Goal: Find specific page/section: Find specific page/section

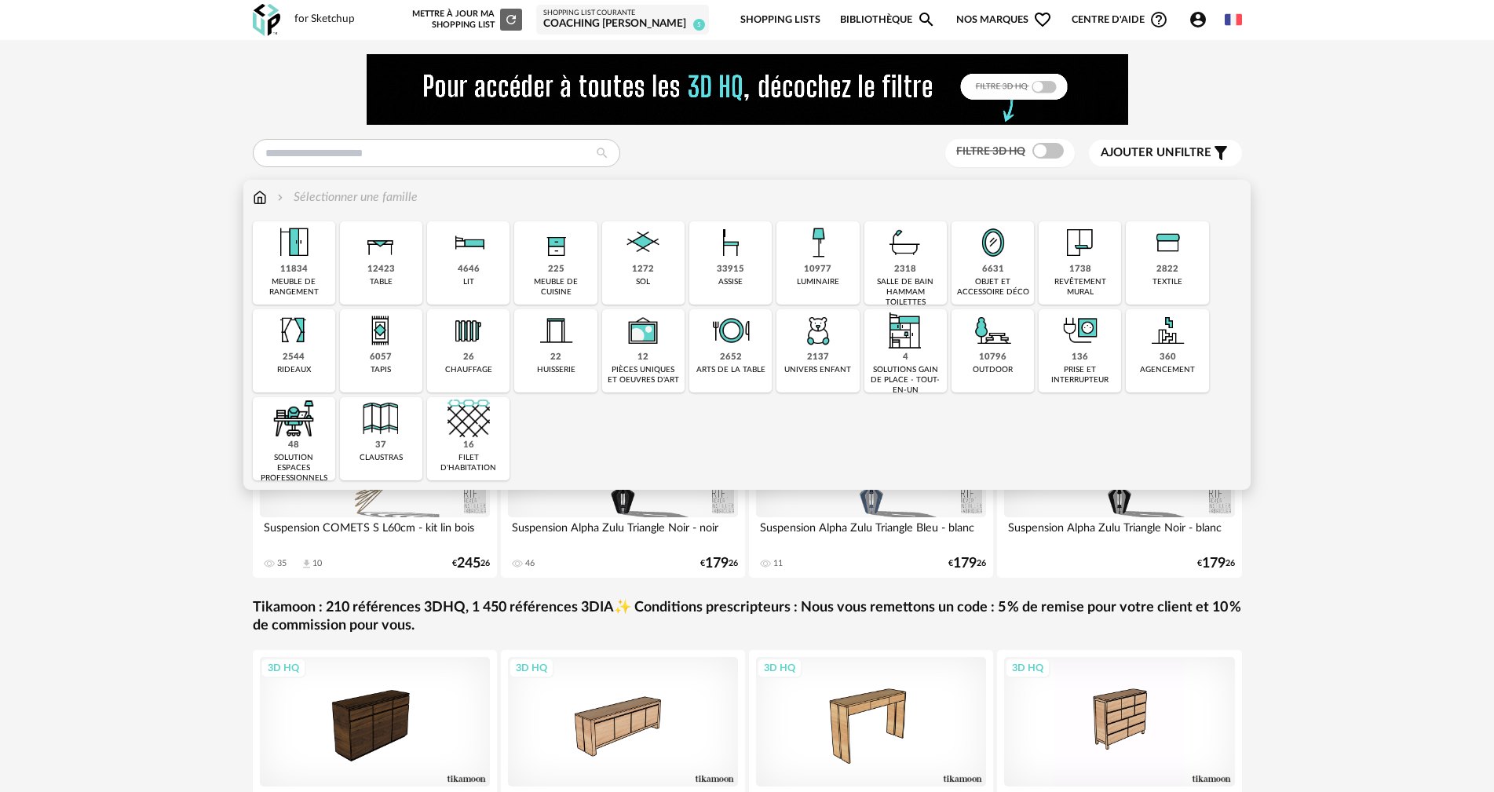
click at [820, 234] on img at bounding box center [818, 242] width 42 height 42
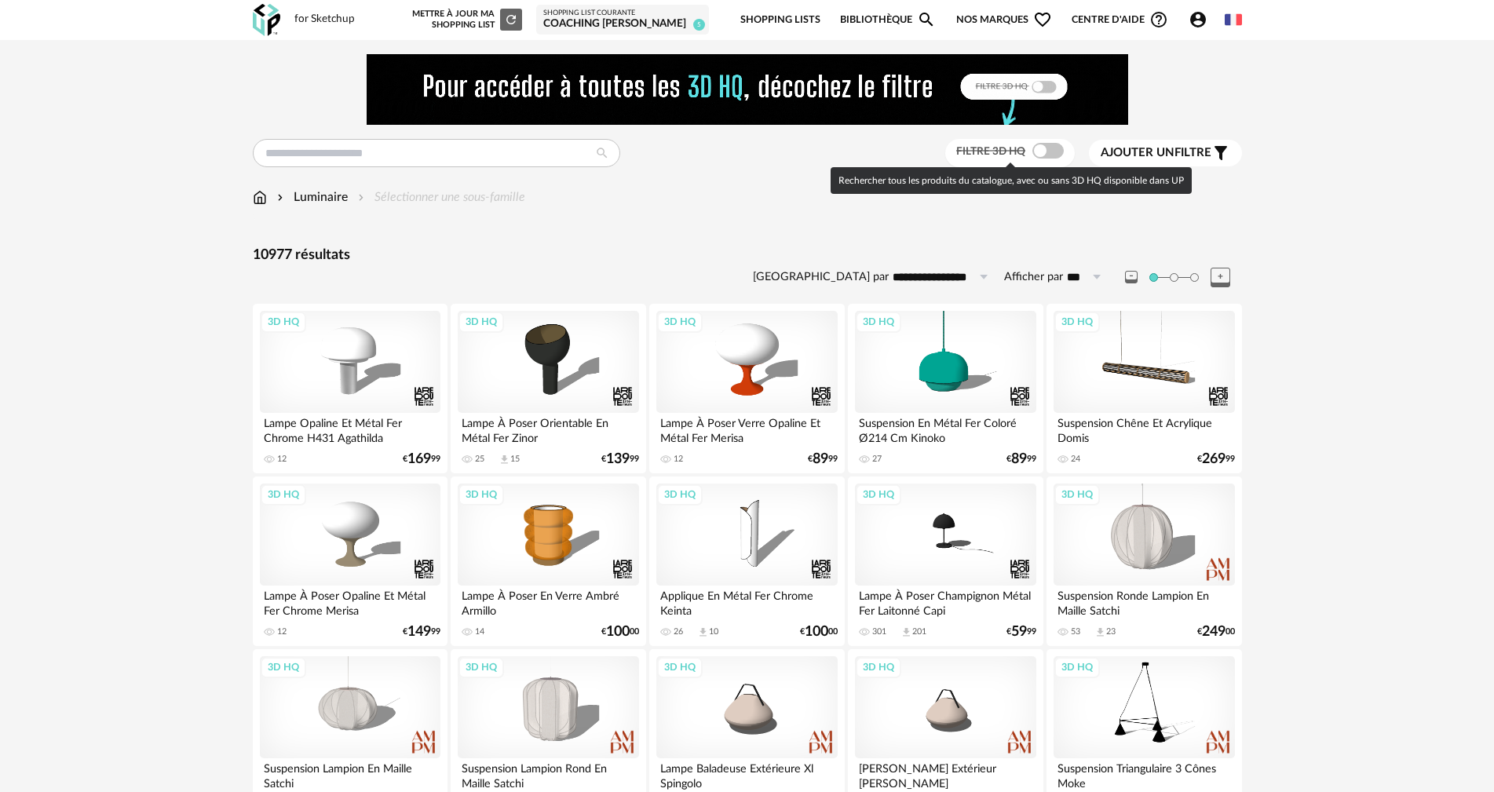
click at [1057, 151] on span at bounding box center [1047, 151] width 31 height 16
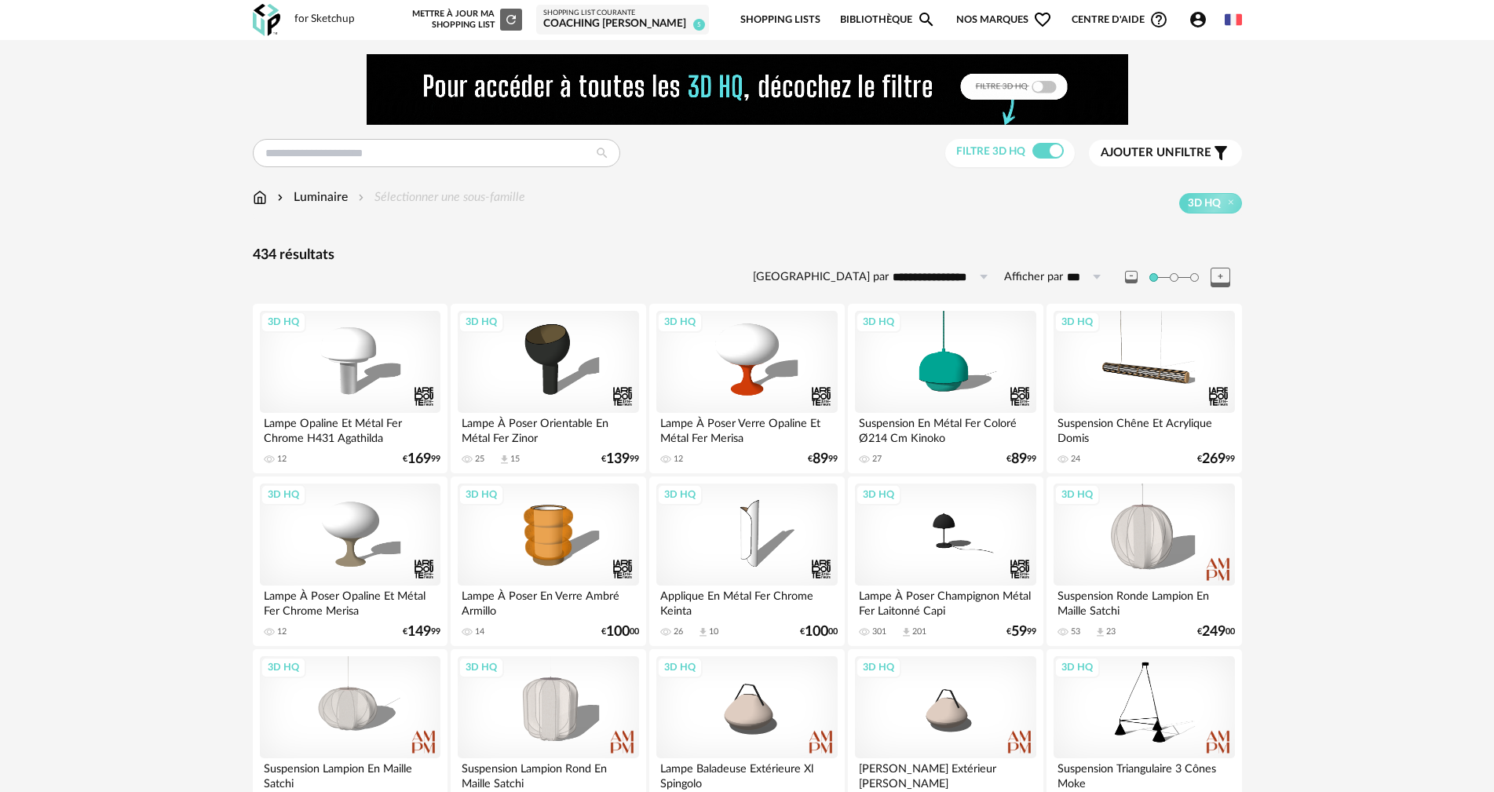
click at [1206, 146] on span "Ajouter un filtre" at bounding box center [1156, 153] width 111 height 16
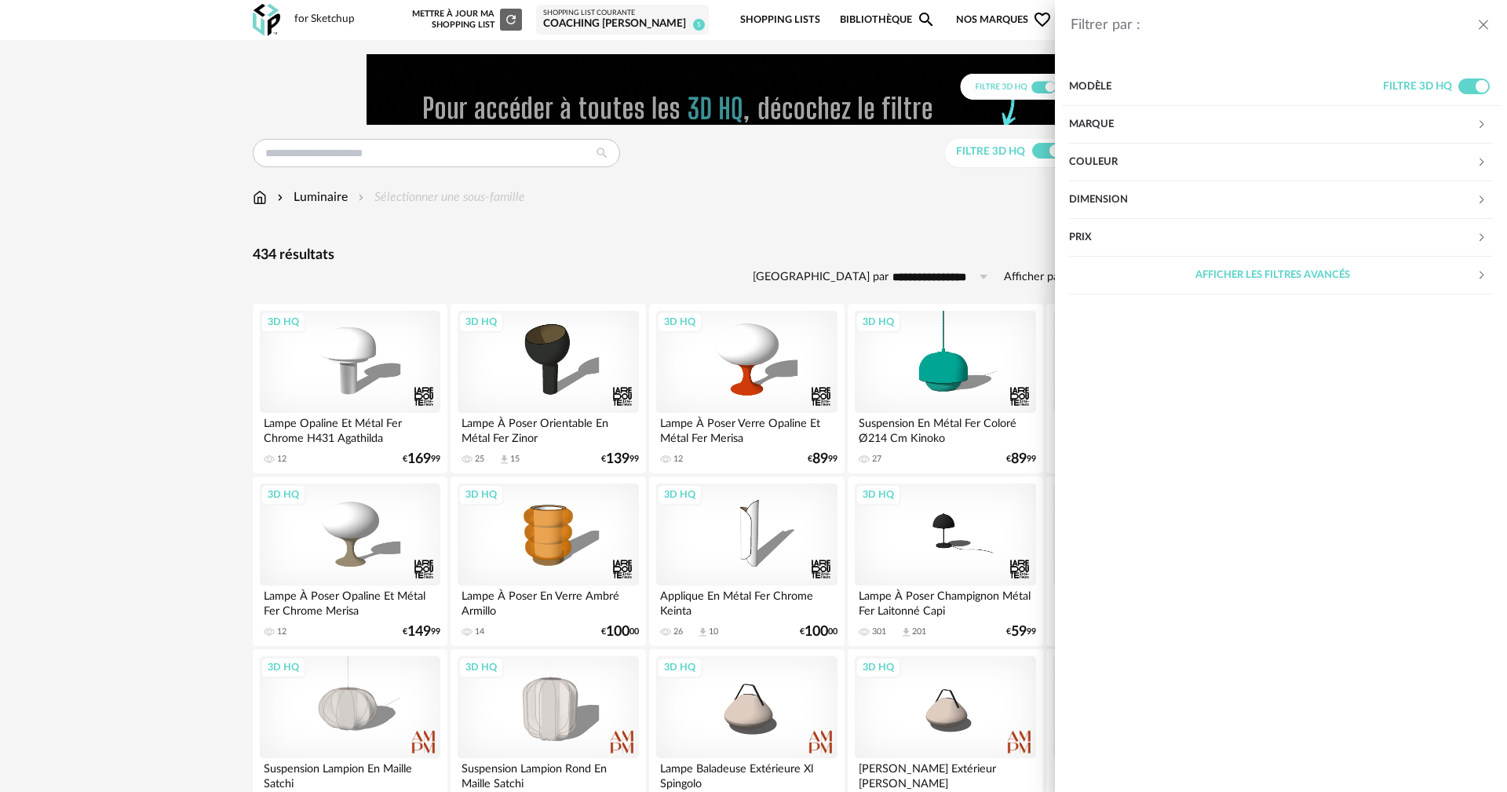
click at [1092, 122] on div "Marque" at bounding box center [1272, 125] width 407 height 38
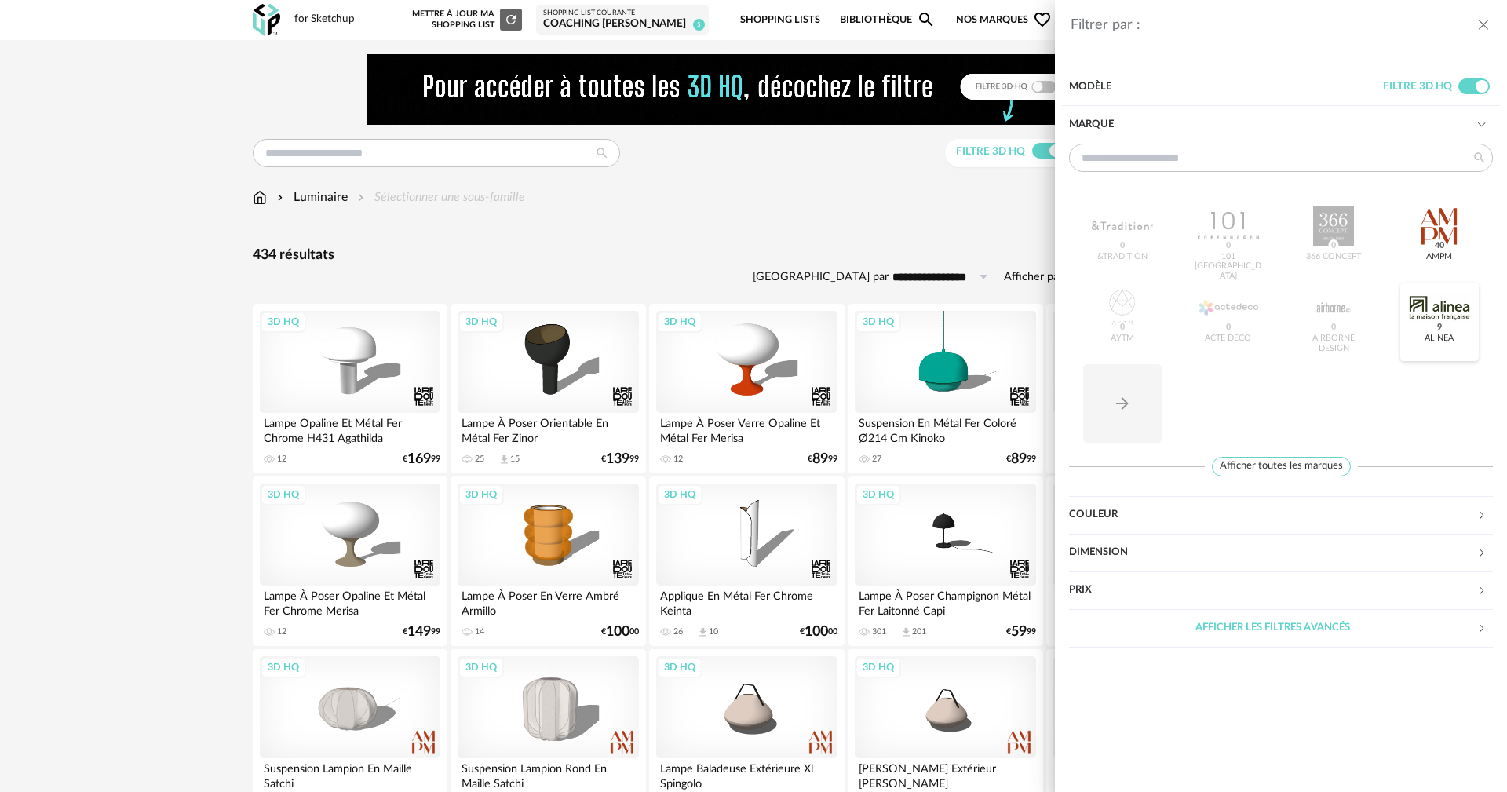
click at [1451, 298] on div at bounding box center [1439, 307] width 61 height 41
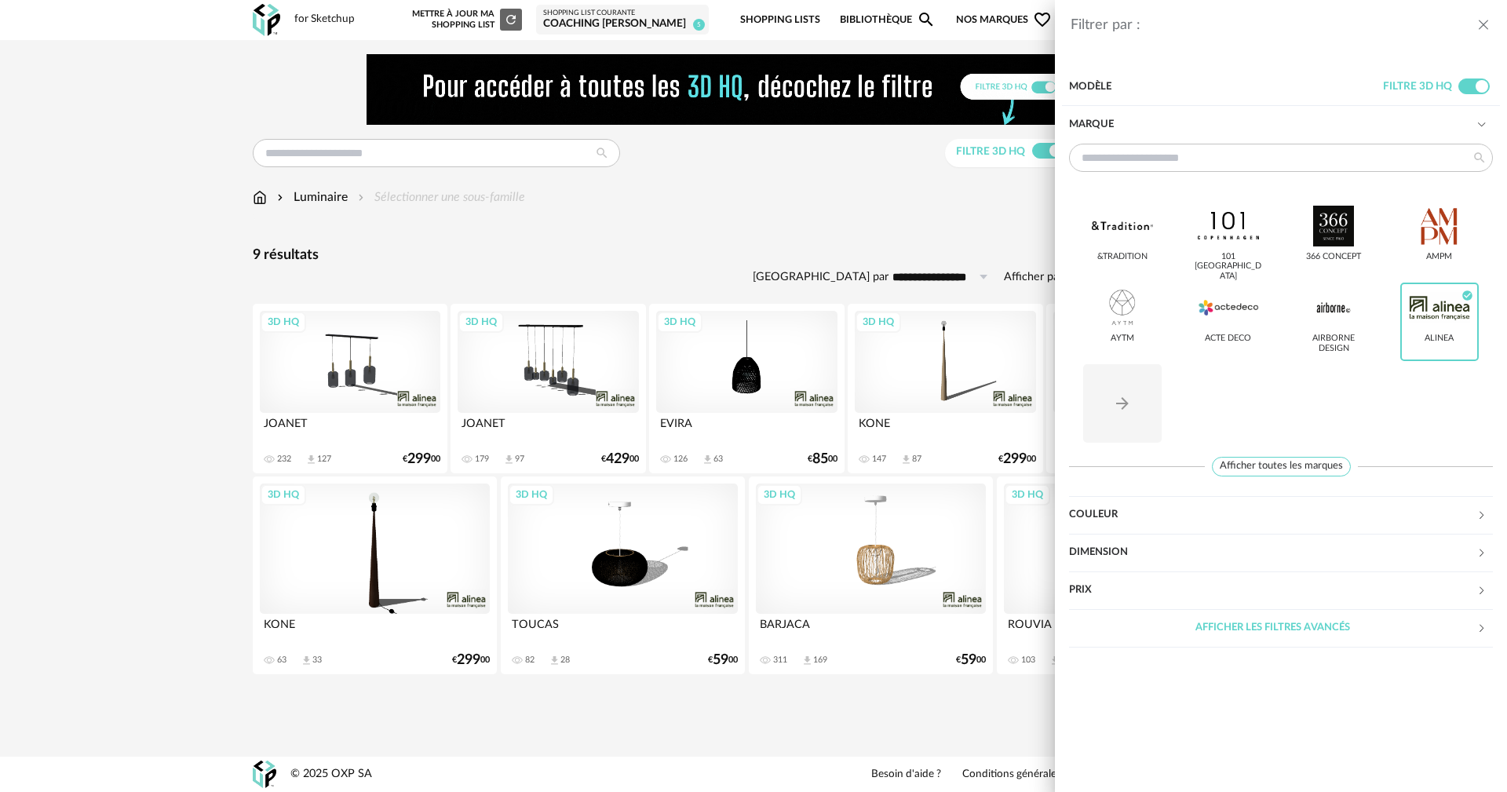
click at [173, 324] on div "Filtrer par : Modèle Filtre 3D HQ Marque &tradition 101 [GEOGRAPHIC_DATA] 366 C…" at bounding box center [753, 396] width 1507 height 792
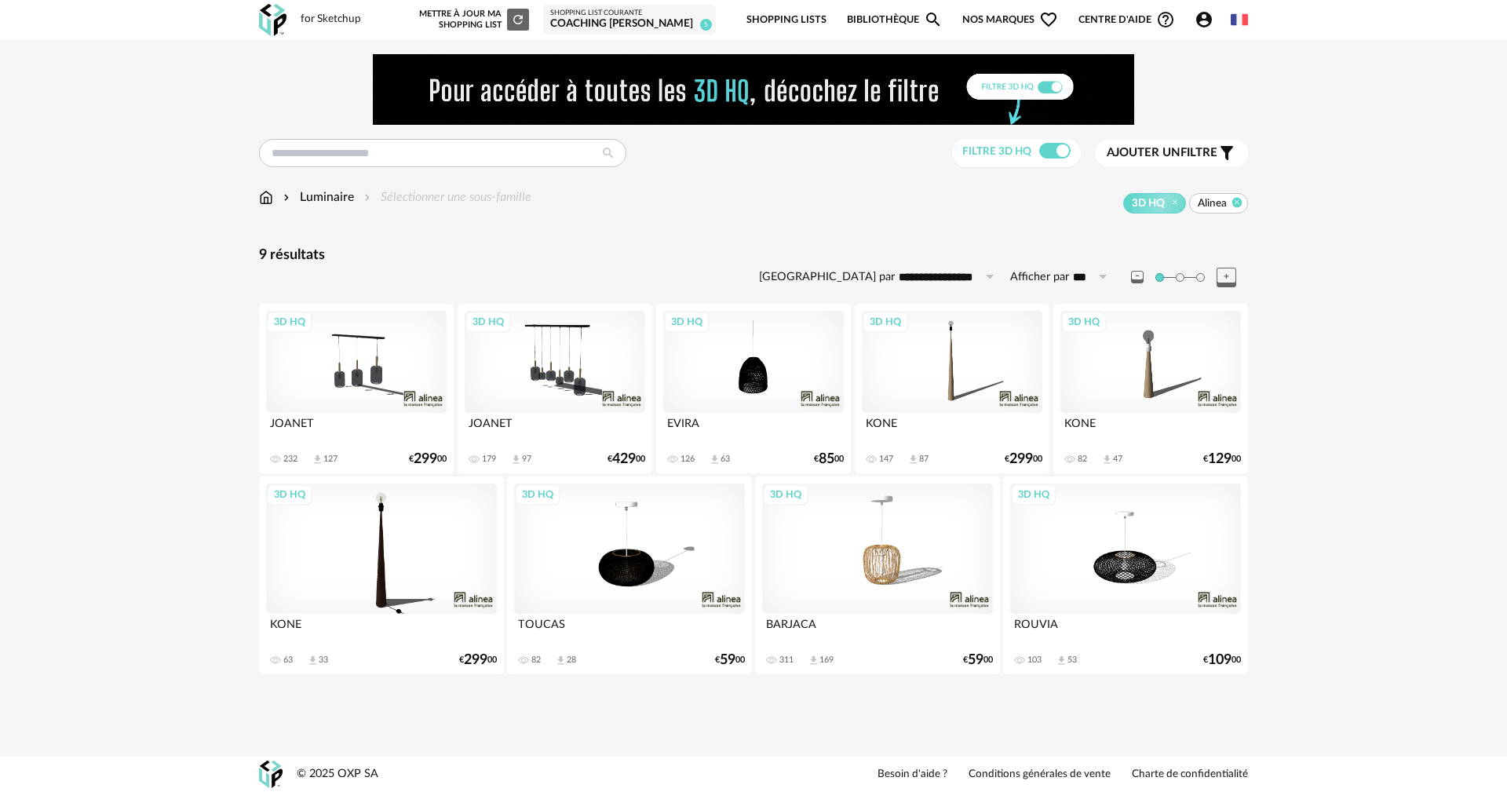
click at [1240, 204] on icon at bounding box center [1237, 202] width 10 height 10
